Goal: Task Accomplishment & Management: Use online tool/utility

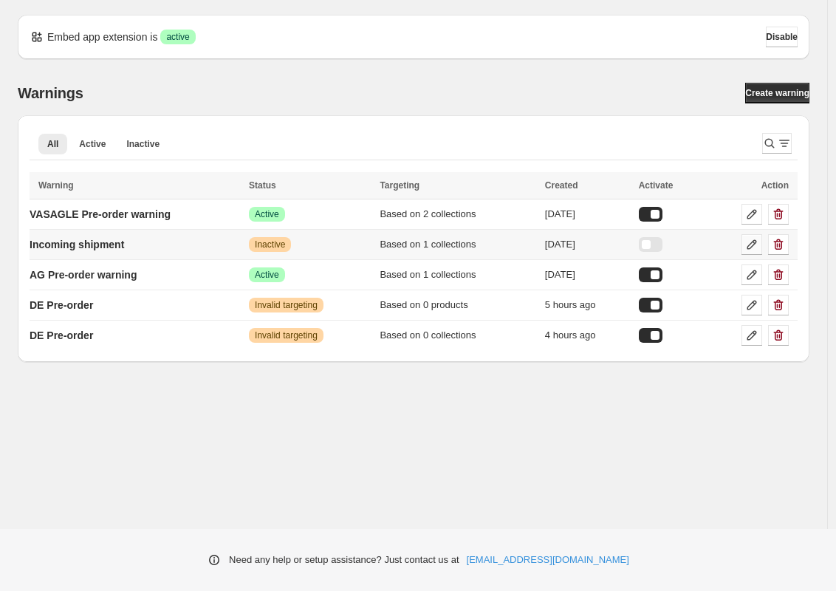
click at [750, 250] on icon at bounding box center [752, 244] width 15 height 15
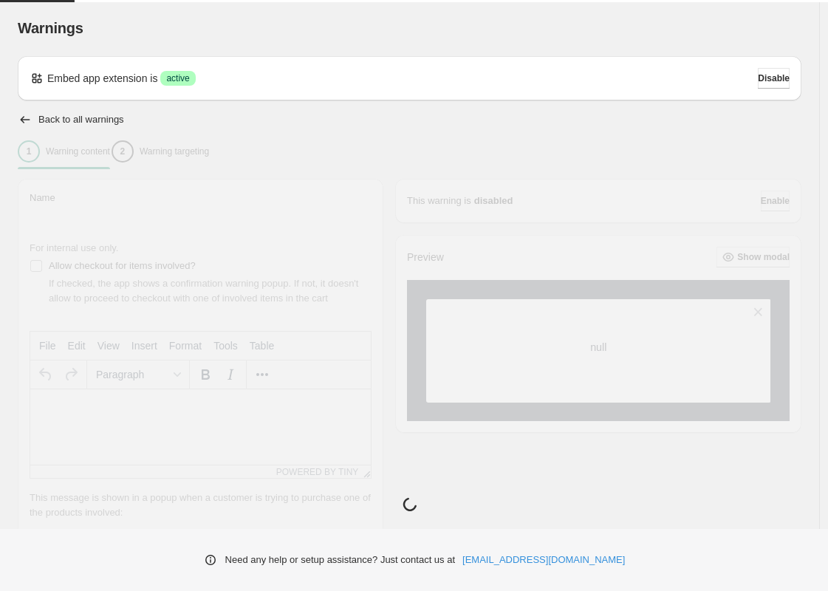
type input "**********"
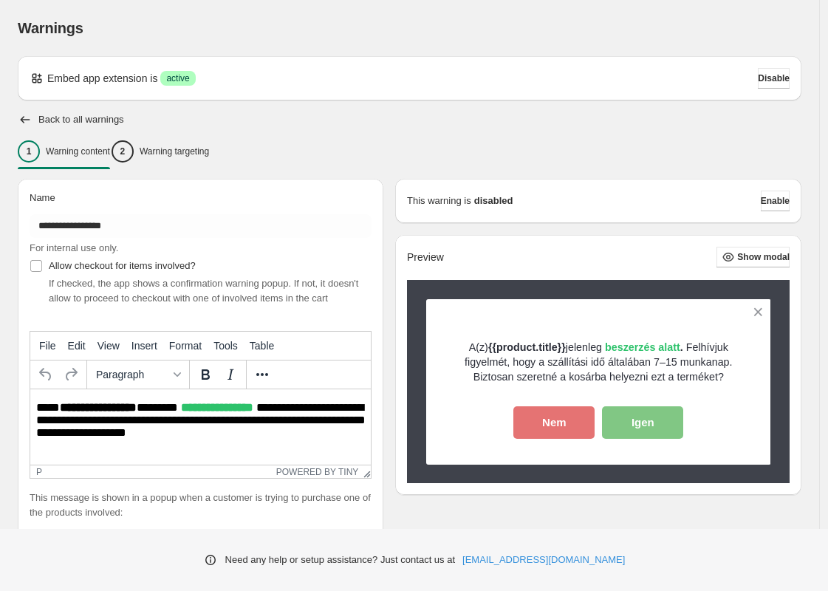
click at [265, 429] on p "**********" at bounding box center [204, 426] width 337 height 50
click at [209, 151] on p "Warning targeting" at bounding box center [174, 152] width 69 height 12
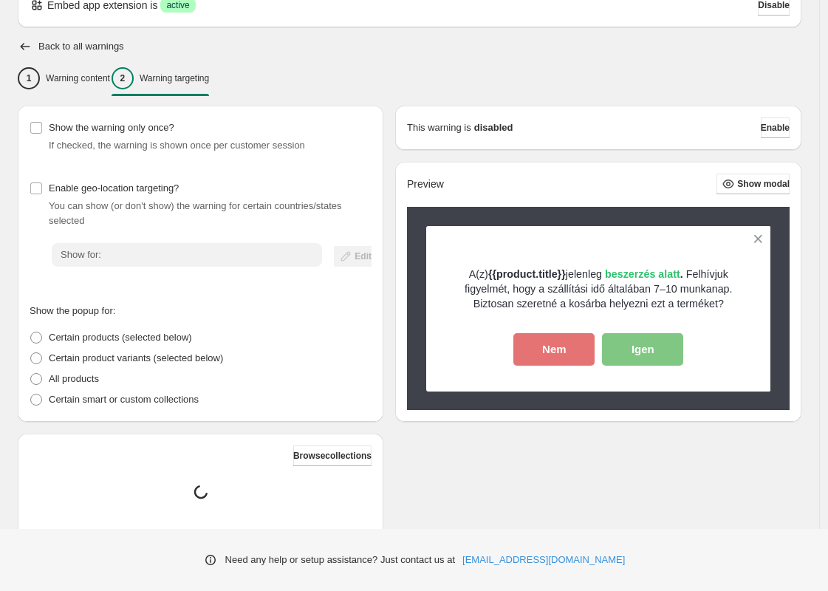
scroll to position [193, 0]
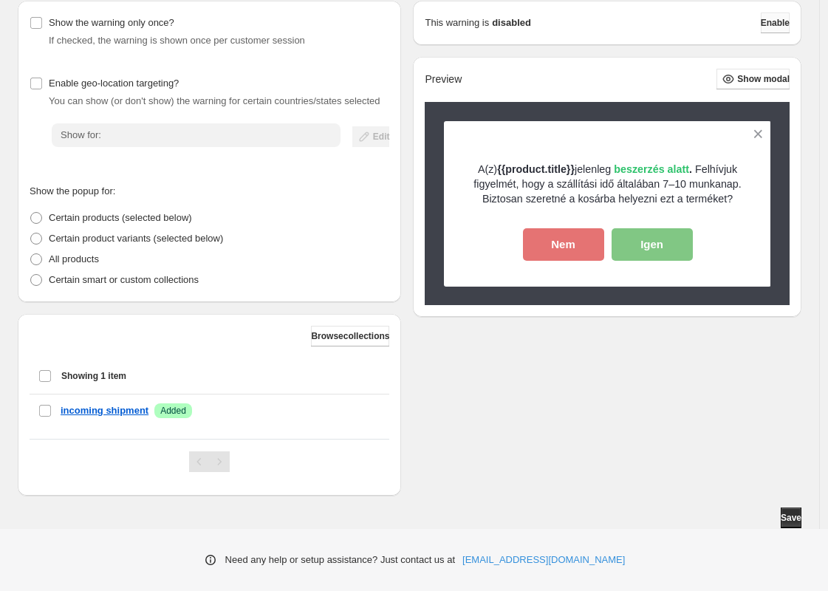
click at [780, 28] on button "Enable" at bounding box center [775, 23] width 29 height 21
click at [777, 22] on span "Enable" at bounding box center [775, 23] width 29 height 12
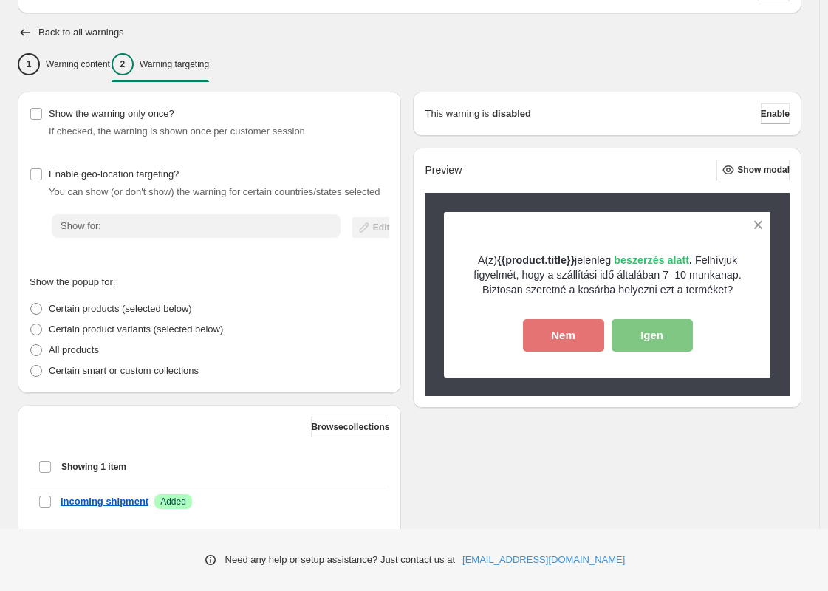
scroll to position [0, 0]
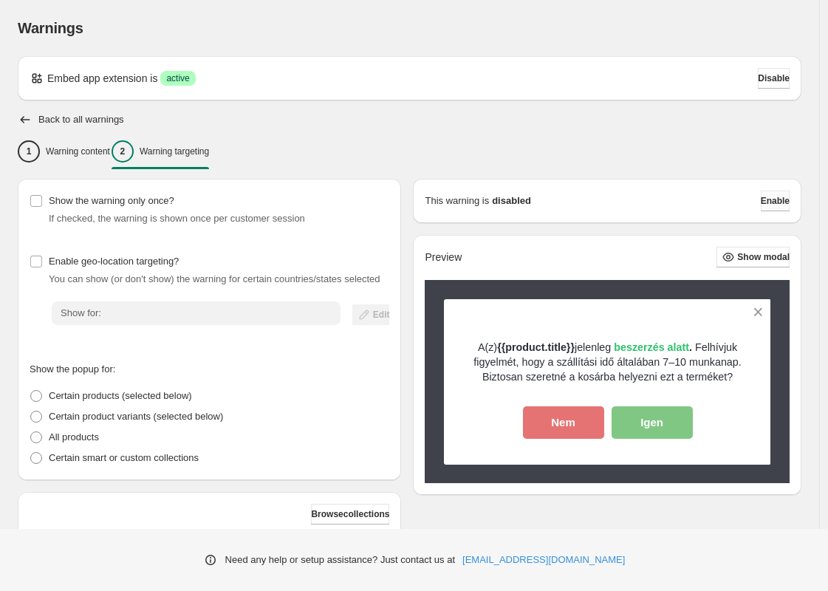
click at [771, 200] on span "Enable" at bounding box center [775, 201] width 29 height 12
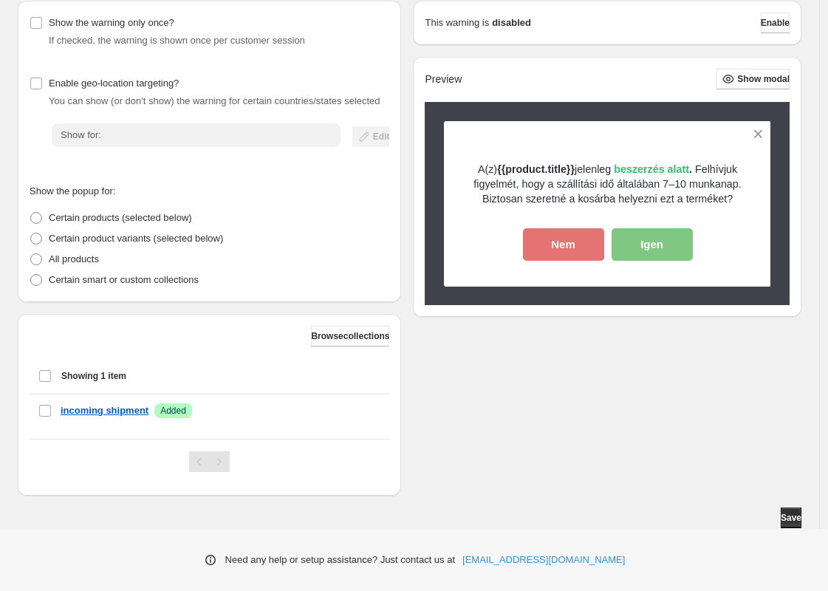
scroll to position [193, 0]
click at [797, 519] on span "Save" at bounding box center [791, 518] width 21 height 12
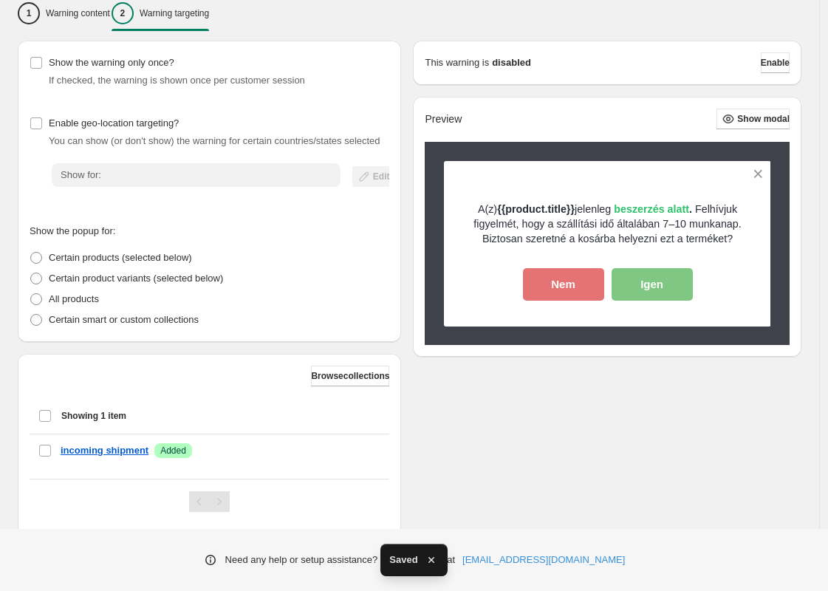
scroll to position [0, 0]
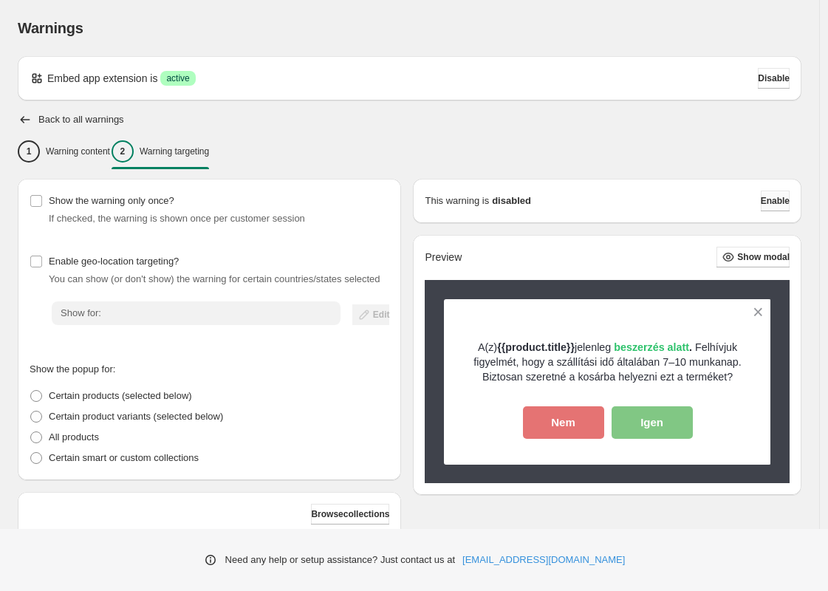
click at [774, 197] on span "Enable" at bounding box center [775, 201] width 29 height 12
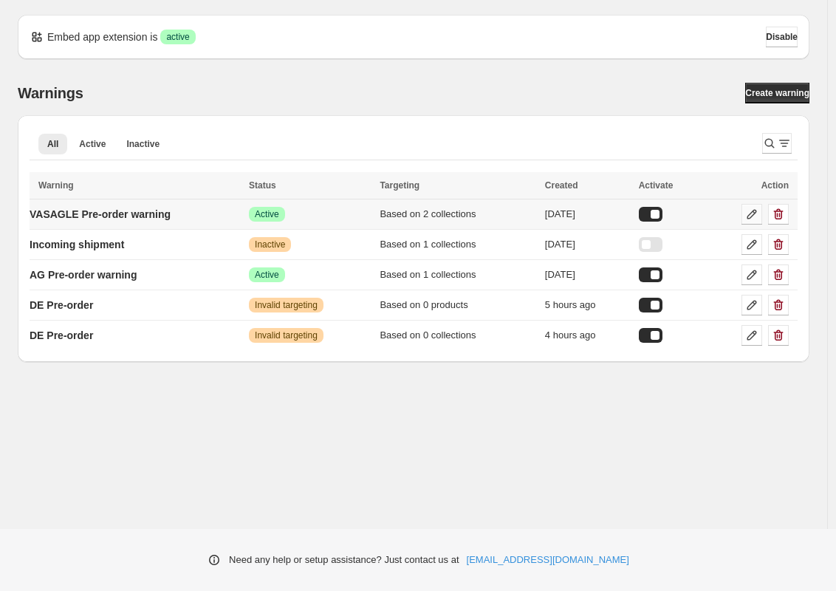
click at [755, 216] on icon at bounding box center [752, 214] width 15 height 15
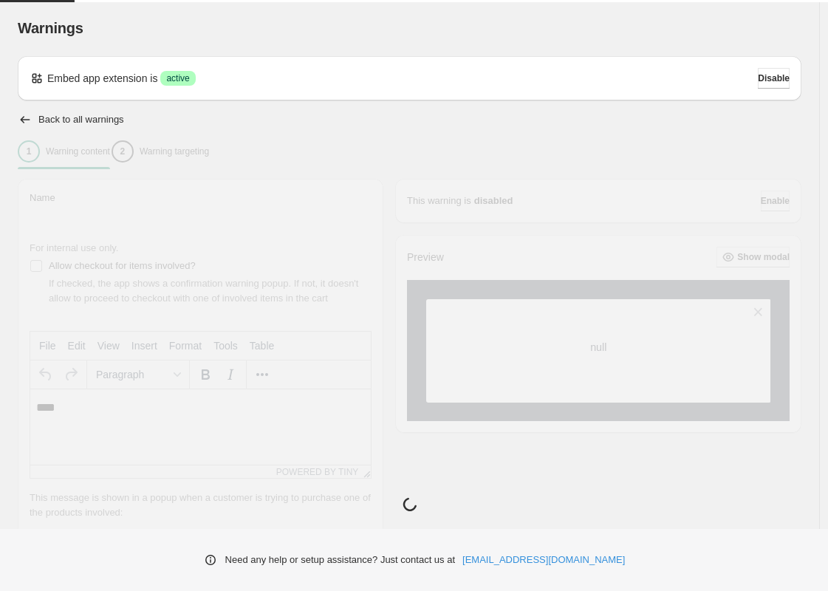
type input "**********"
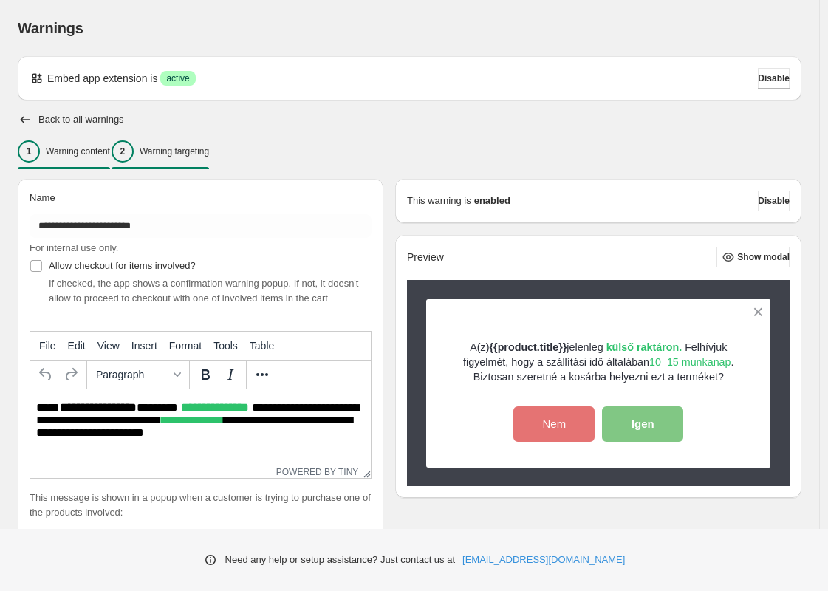
click at [197, 157] on div "2 Warning targeting" at bounding box center [161, 151] width 98 height 22
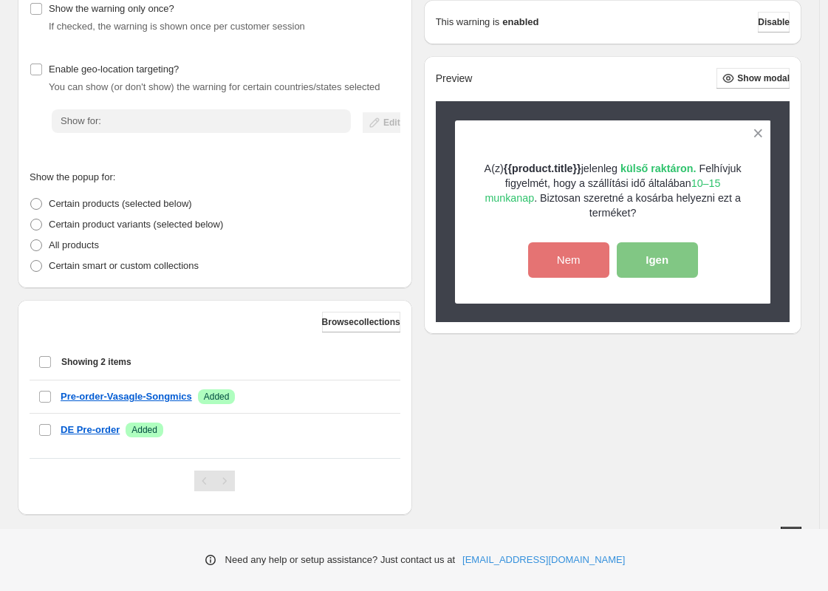
scroll to position [211, 0]
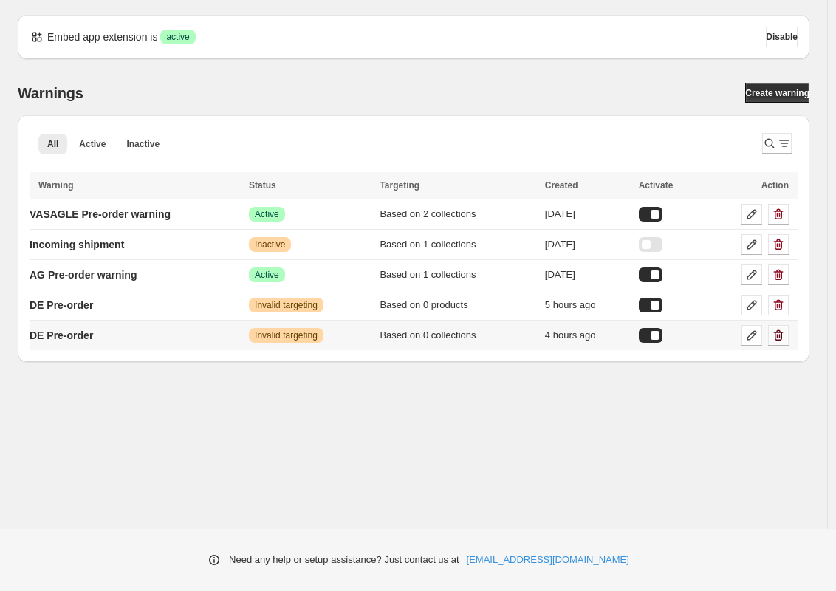
click at [781, 337] on icon "button" at bounding box center [779, 335] width 10 height 11
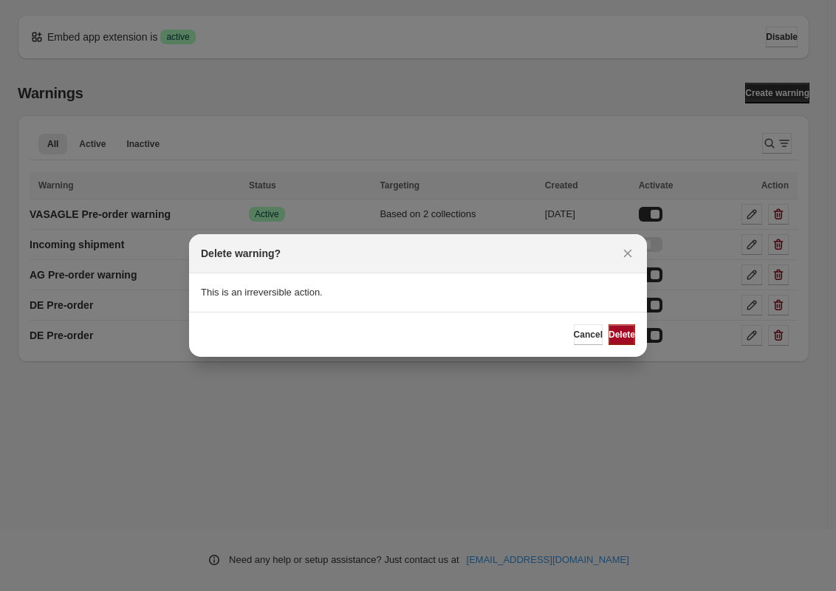
click at [626, 336] on span "Delete" at bounding box center [622, 335] width 27 height 12
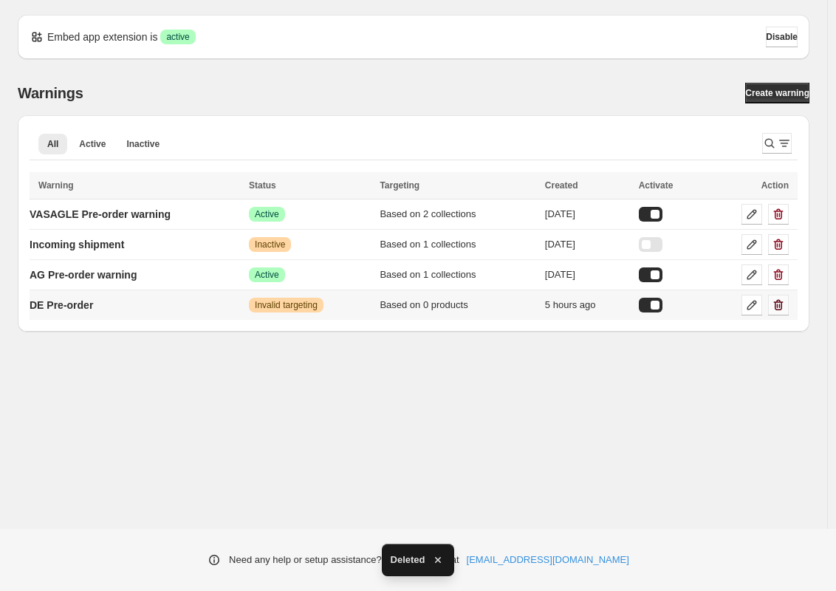
click at [780, 313] on button "button" at bounding box center [779, 305] width 21 height 21
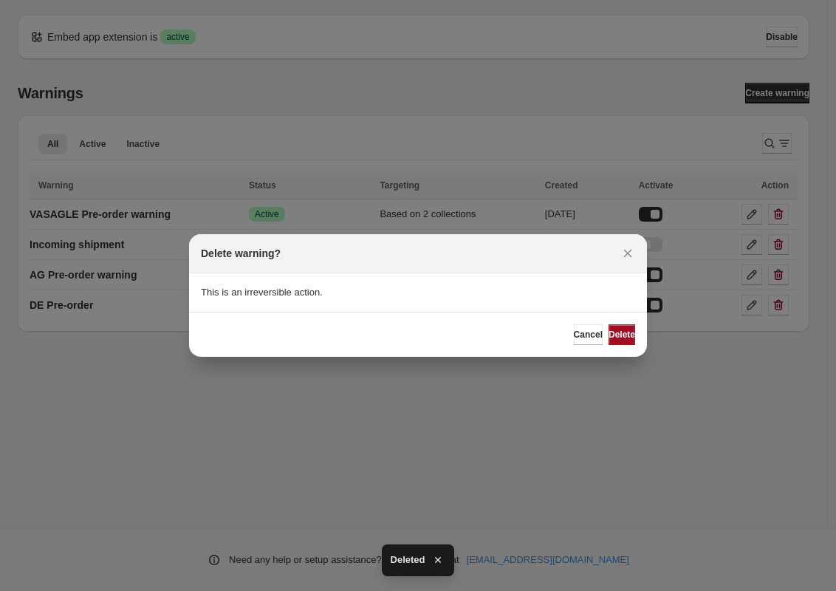
click at [609, 332] on span "Delete" at bounding box center [622, 335] width 27 height 12
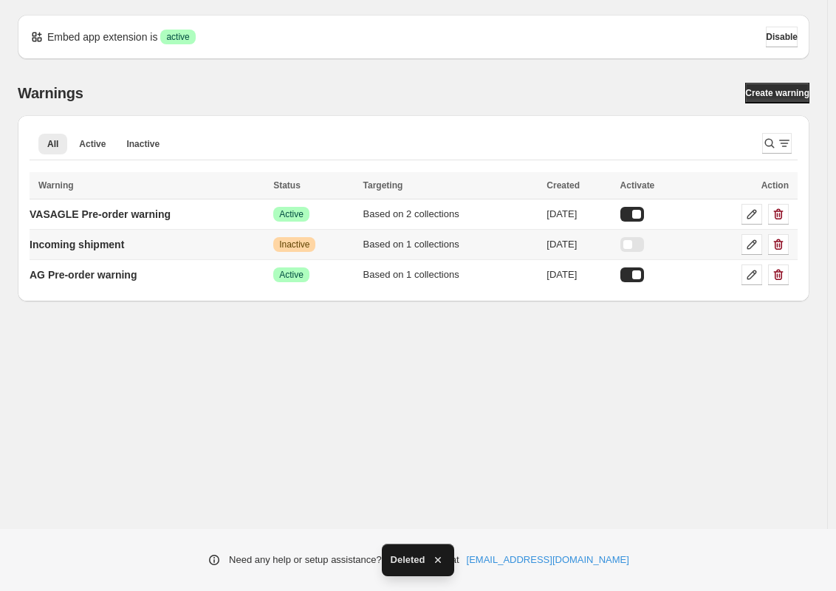
click at [644, 242] on div at bounding box center [633, 244] width 24 height 15
